Goal: Information Seeking & Learning: Learn about a topic

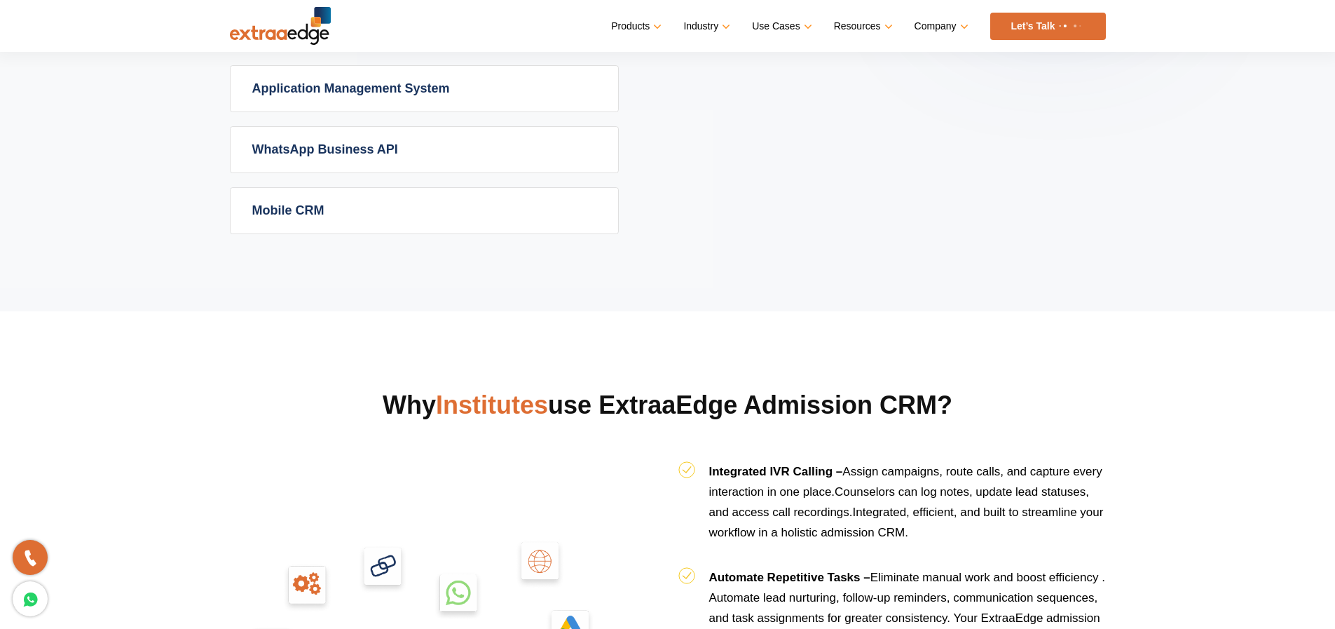
scroll to position [1153, 0]
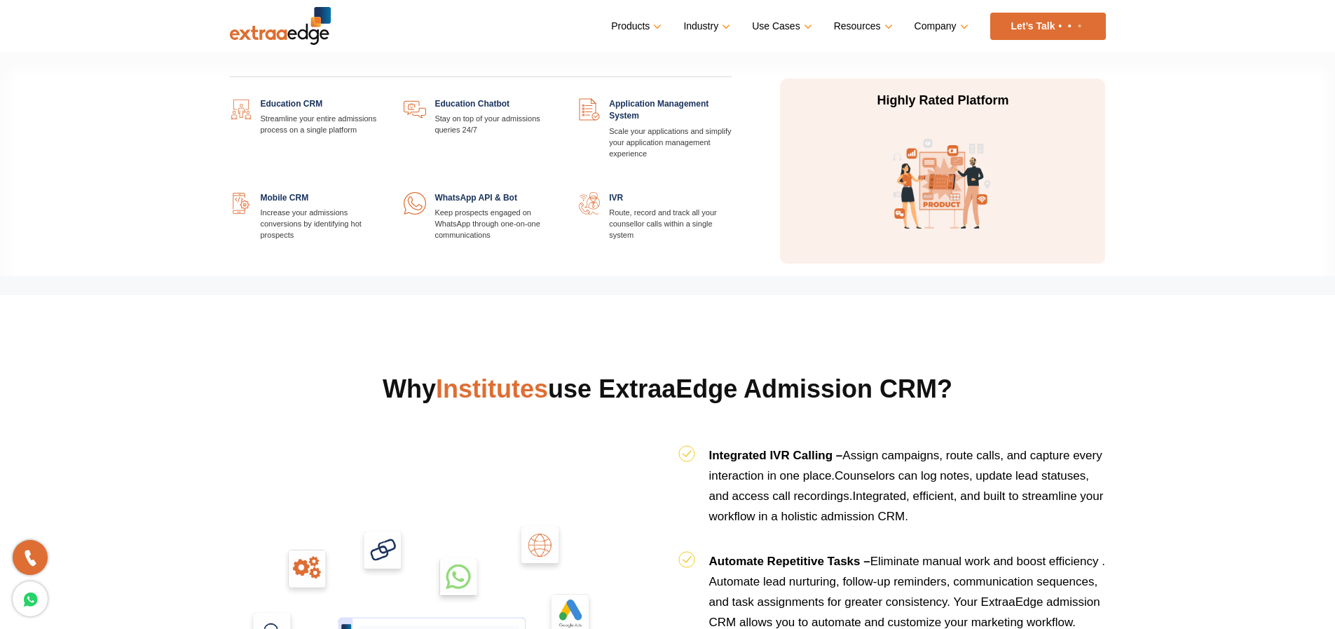
click at [383, 98] on link at bounding box center [383, 98] width 0 height 0
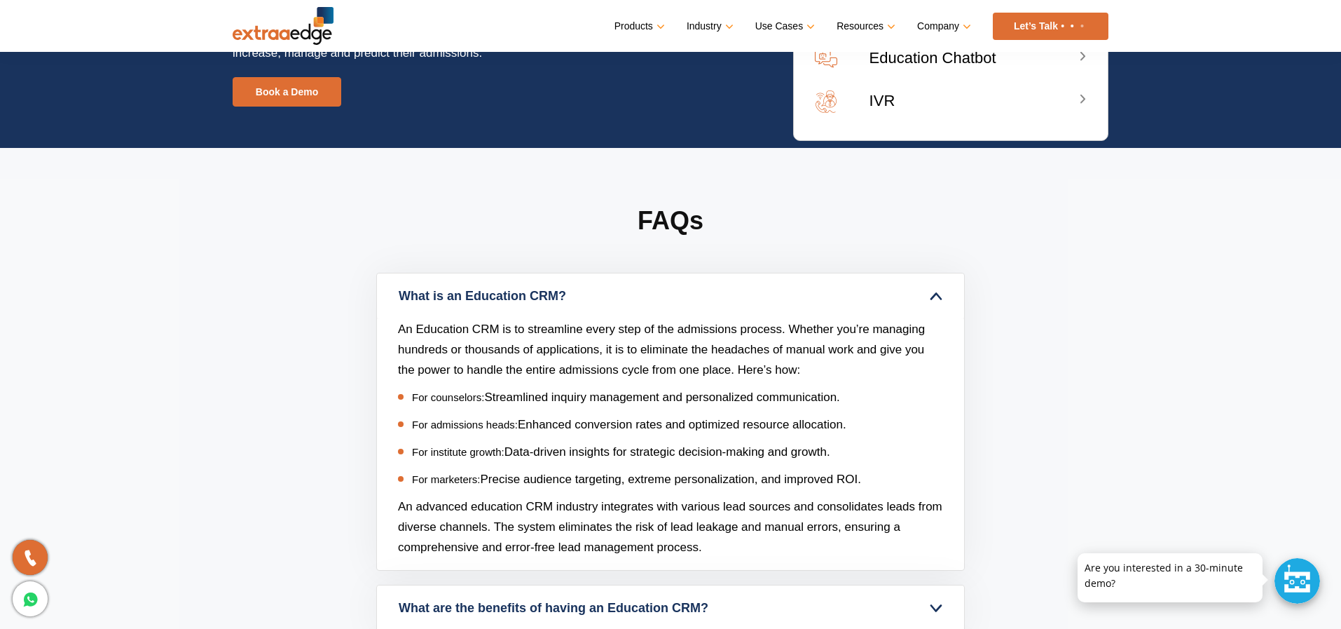
scroll to position [5351, 0]
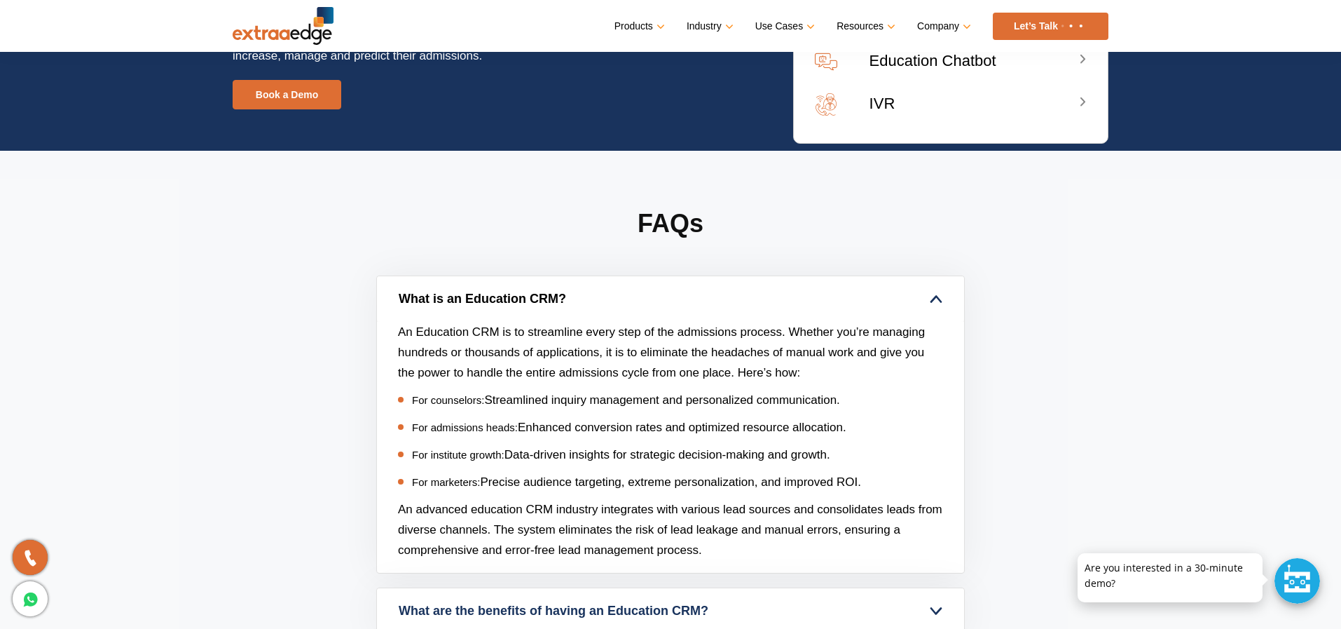
click at [754, 316] on link "What is an Education CRM?" at bounding box center [670, 299] width 587 height 46
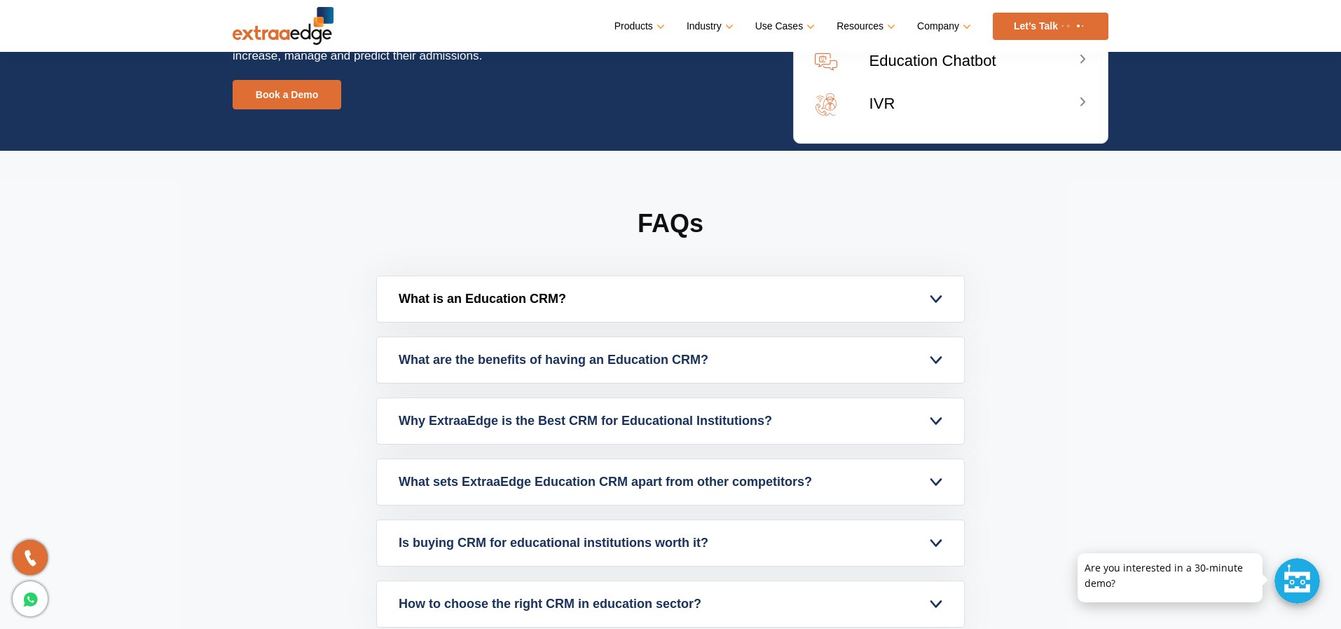
click at [751, 310] on link "What is an Education CRM?" at bounding box center [670, 299] width 587 height 46
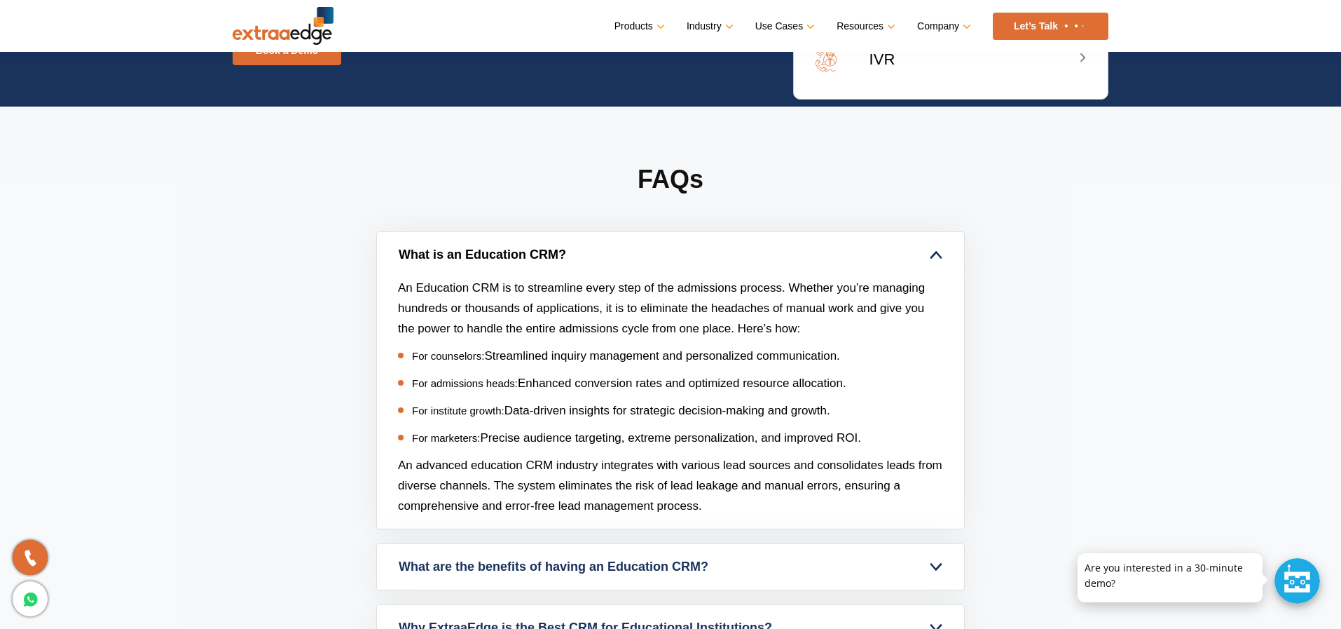
scroll to position [5483, 0]
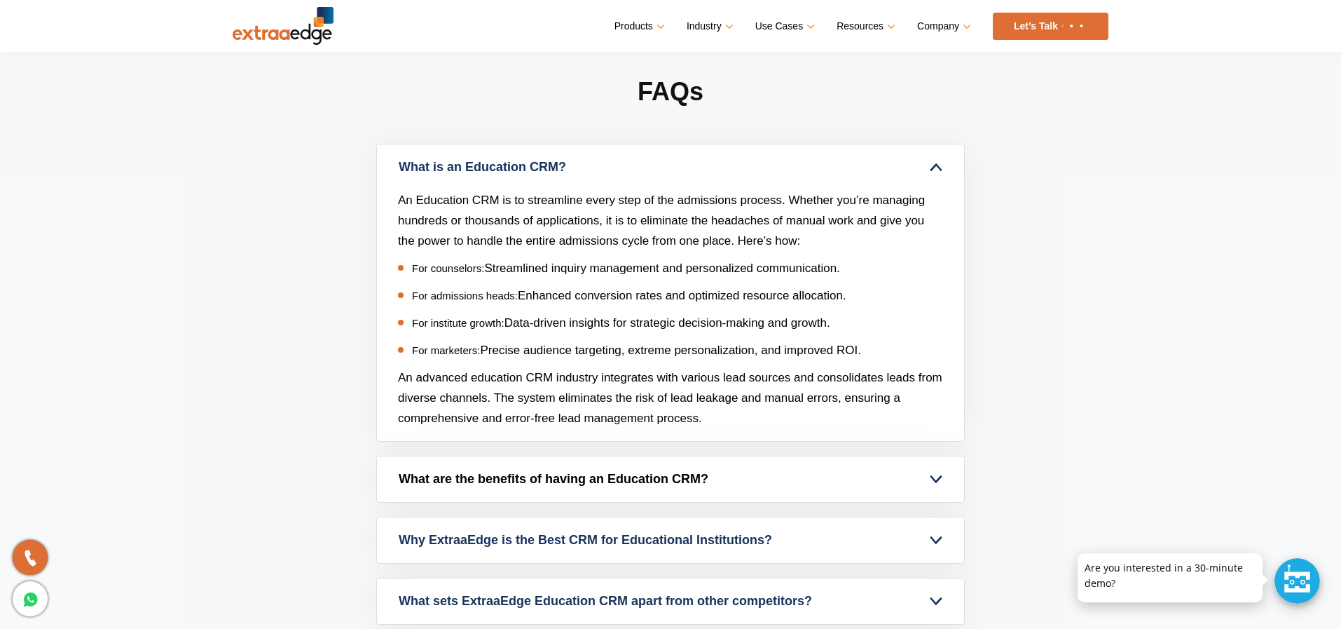
click at [628, 474] on link "What are the benefits of having an Education CRM?" at bounding box center [670, 479] width 587 height 46
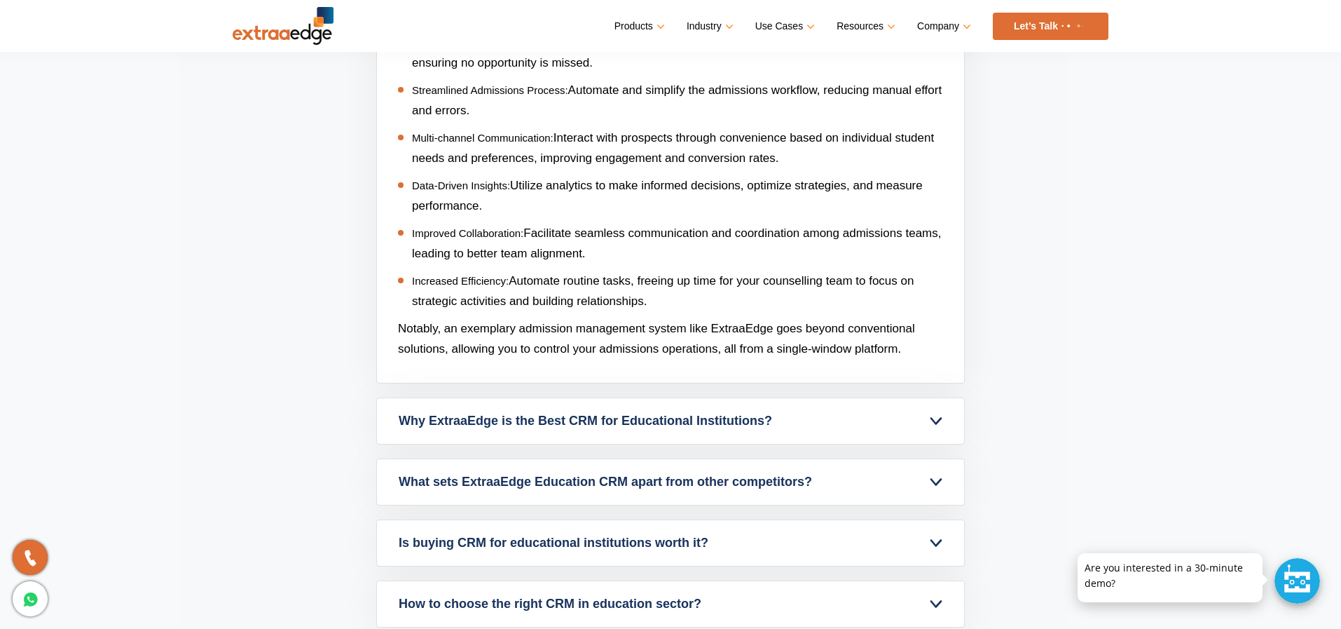
scroll to position [5968, 0]
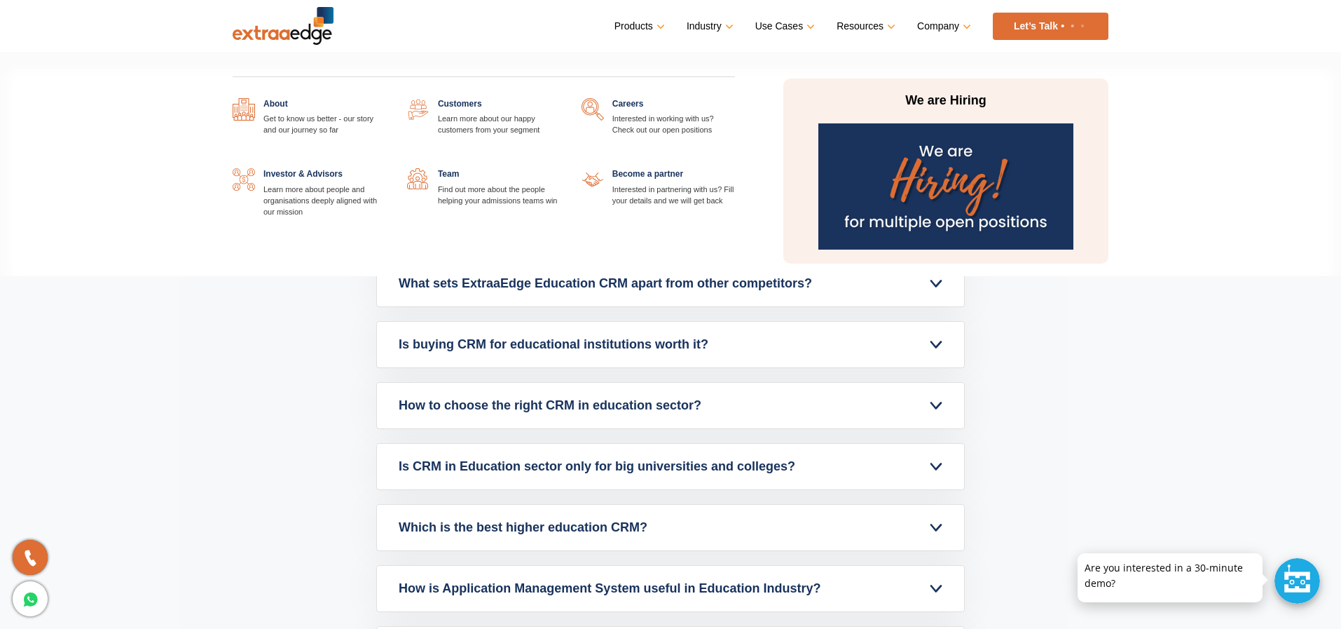
click at [918, 175] on img at bounding box center [946, 186] width 254 height 126
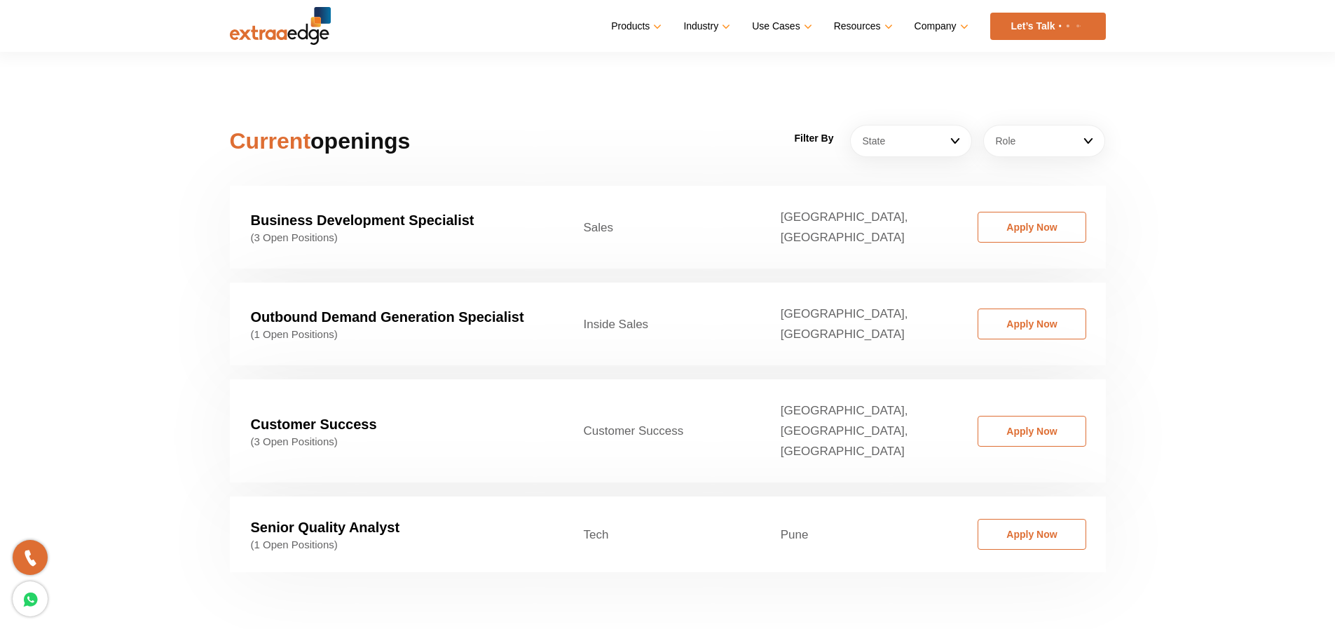
scroll to position [2123, 0]
